Goal: Information Seeking & Learning: Learn about a topic

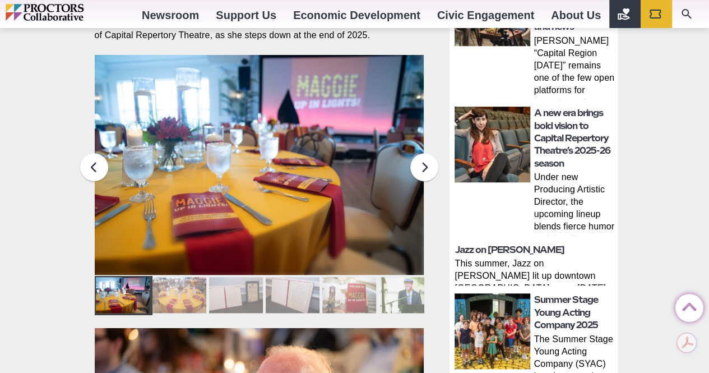
scroll to position [468, 0]
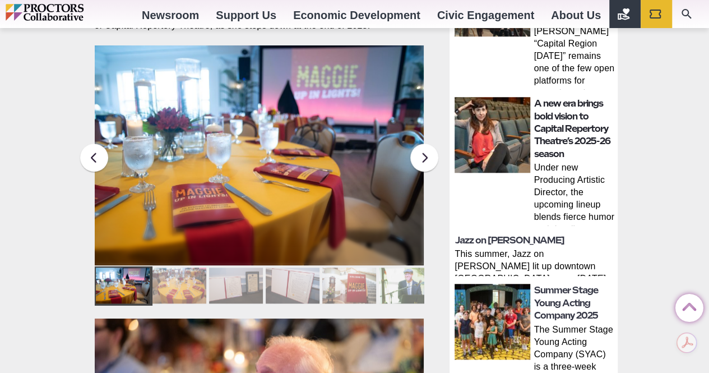
click at [542, 121] on link "A new era brings bold vision to Capital Repertory Theatre’s 2025-26 season" at bounding box center [572, 128] width 76 height 61
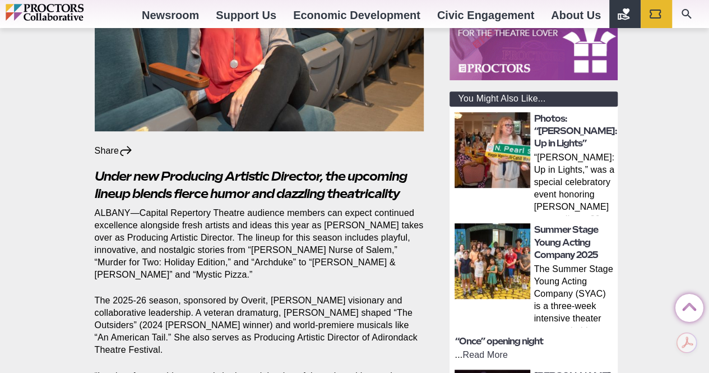
scroll to position [317, 0]
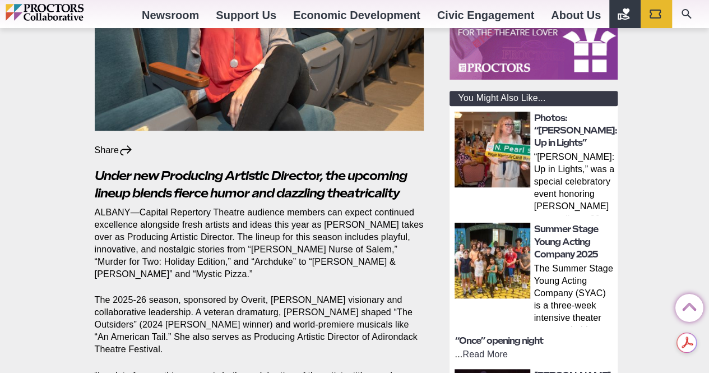
click at [488, 246] on img at bounding box center [493, 261] width 76 height 76
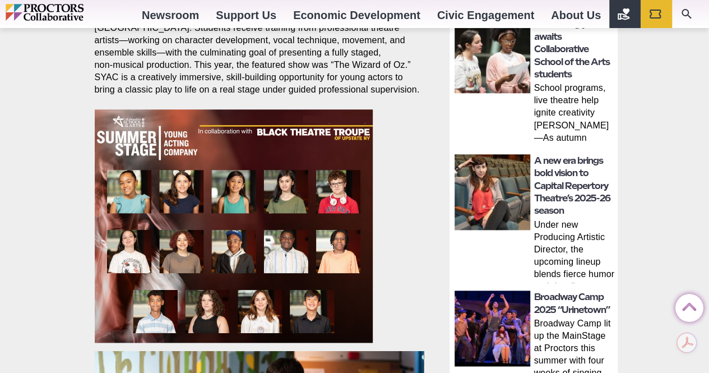
scroll to position [522, 0]
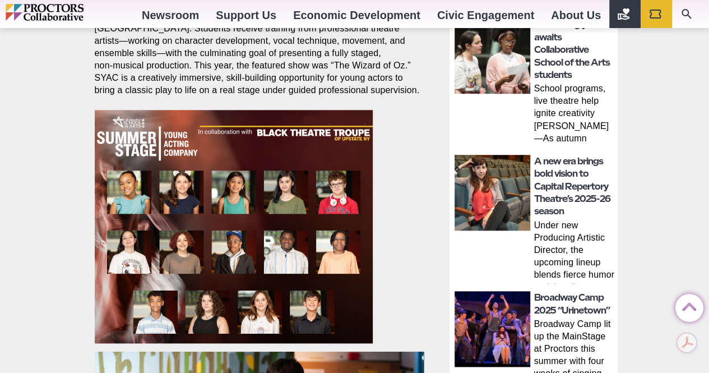
click at [506, 315] on img at bounding box center [493, 329] width 76 height 76
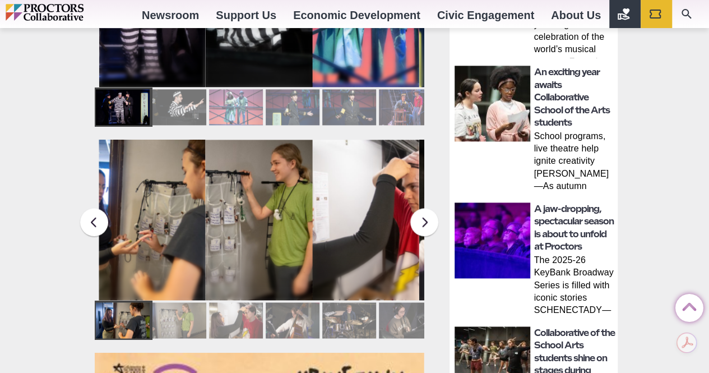
scroll to position [652, 0]
